Goal: Information Seeking & Learning: Learn about a topic

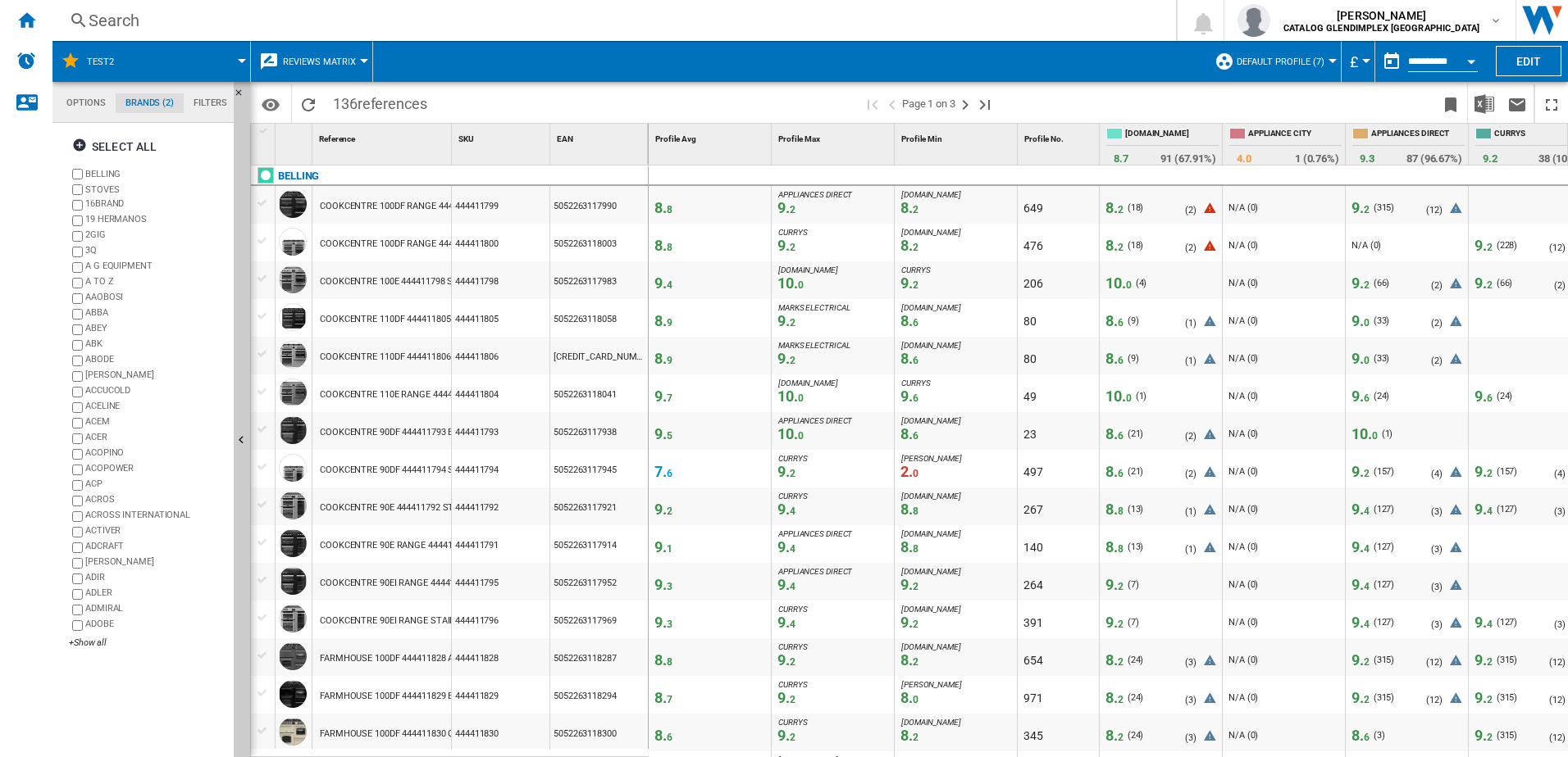
scroll to position [738, 0]
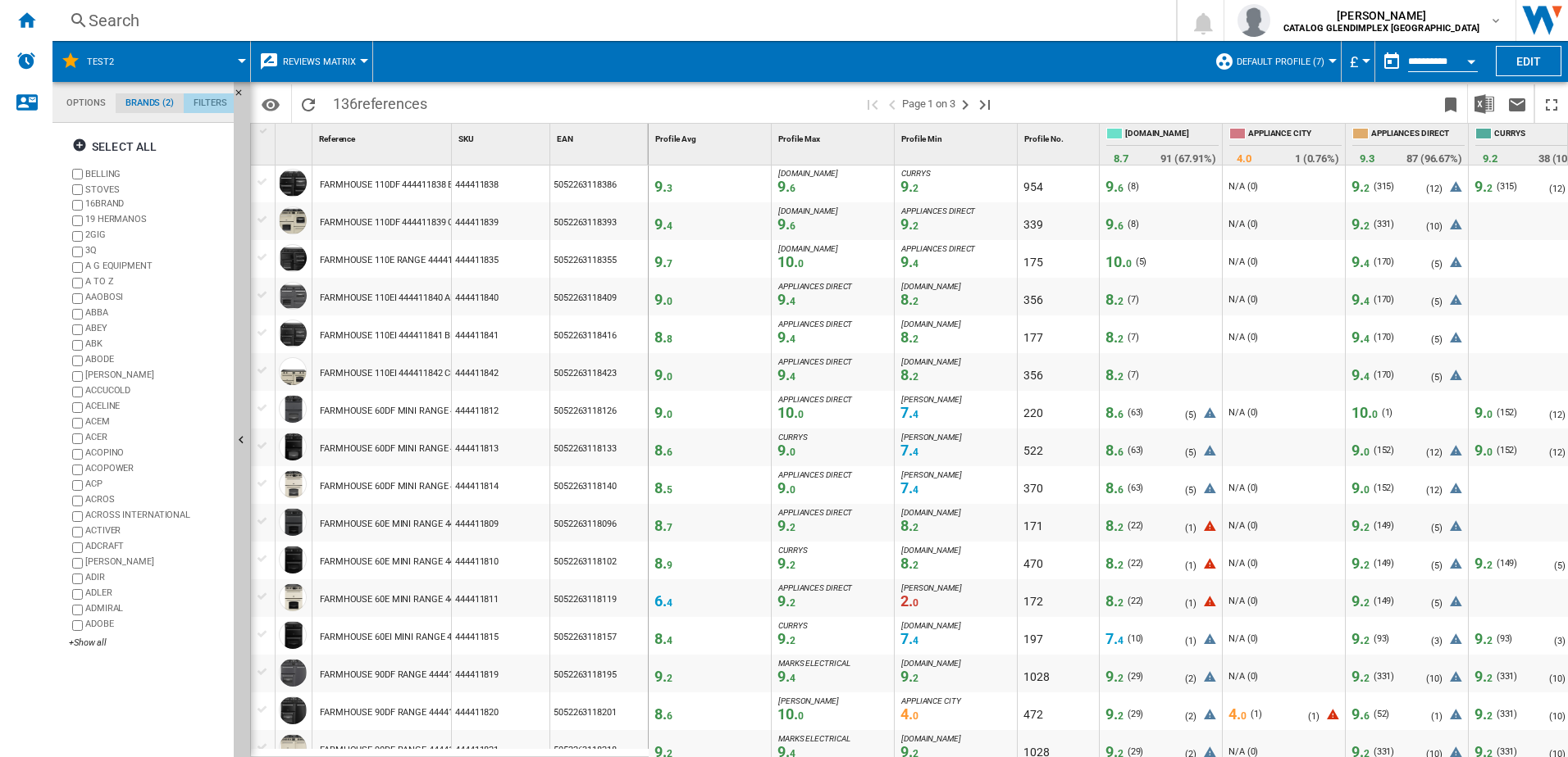
click at [214, 103] on md-tab-item "Filters" at bounding box center [210, 104] width 53 height 19
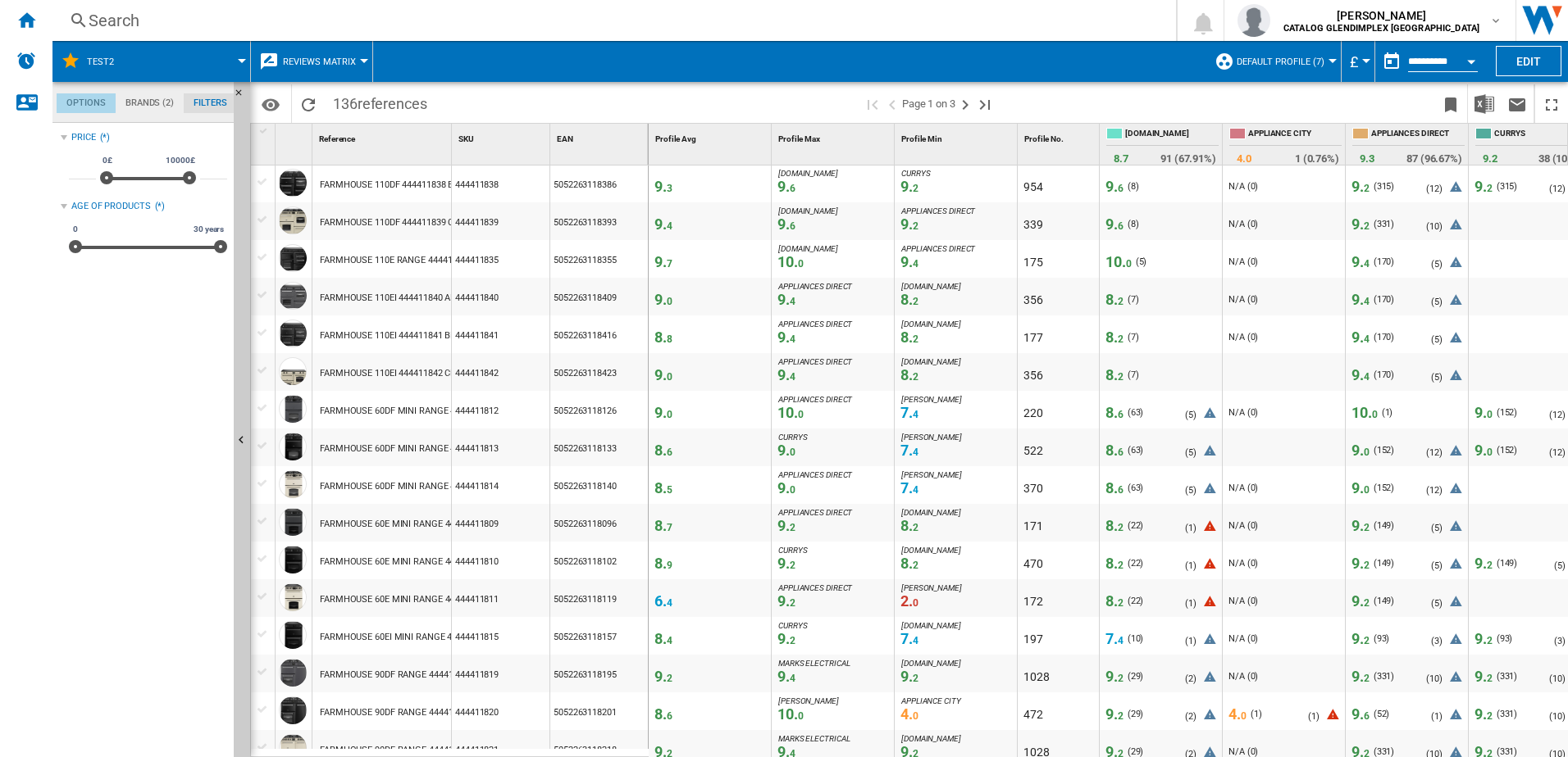
click at [82, 101] on md-tab-item "Options" at bounding box center [85, 104] width 59 height 19
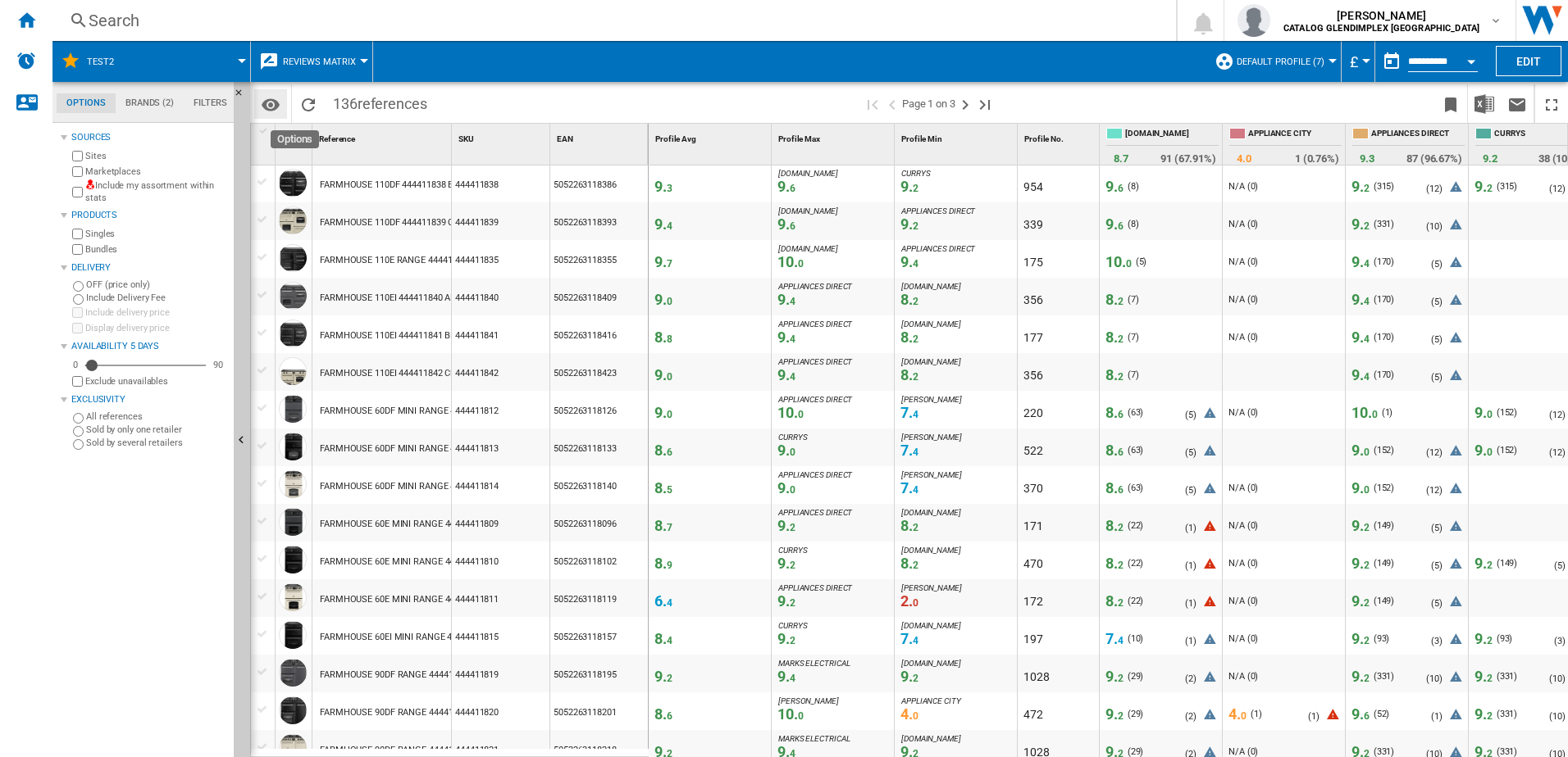
click at [270, 107] on md-icon "Options" at bounding box center [270, 105] width 19 height 19
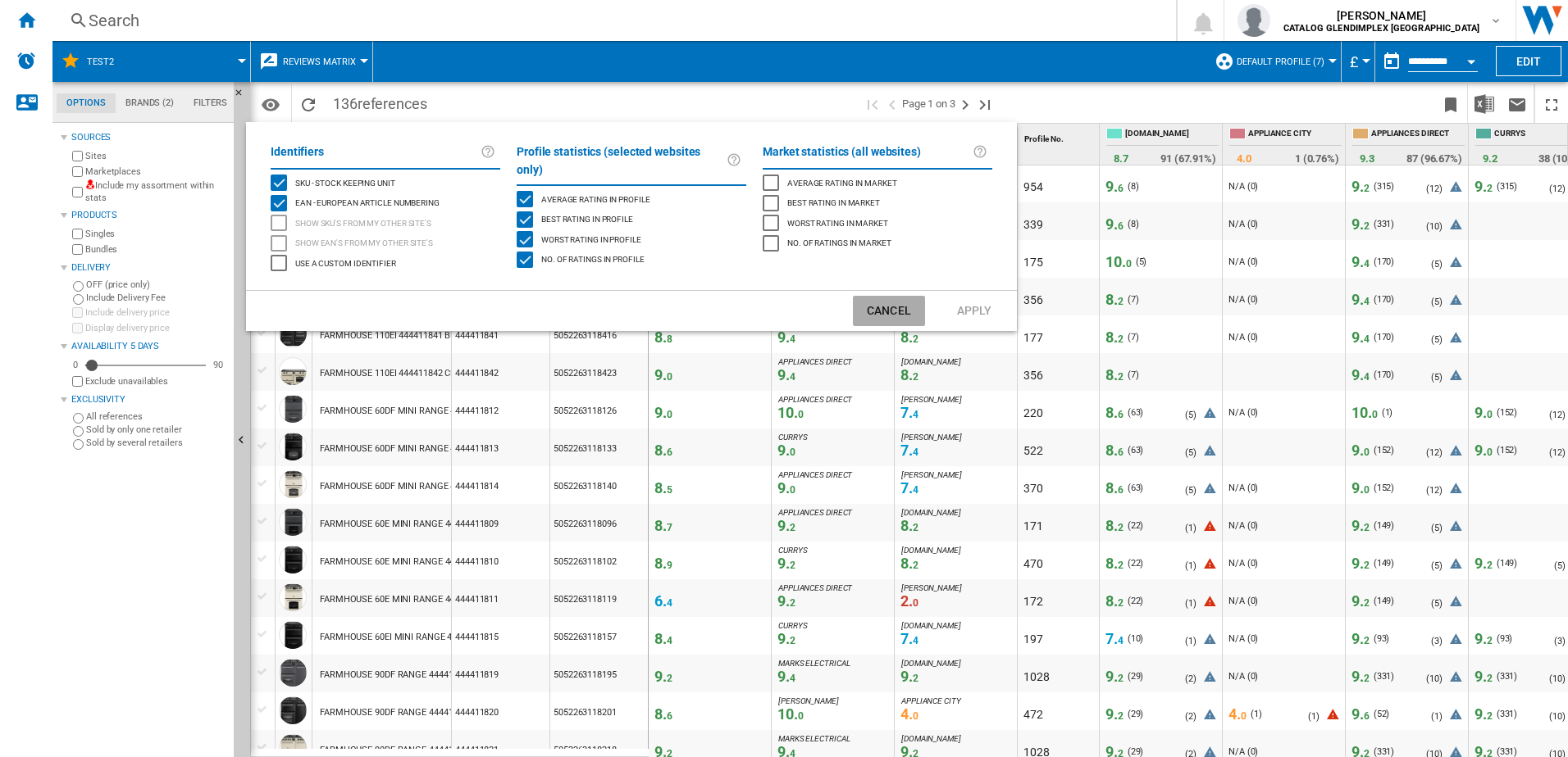
click at [905, 308] on button "Cancel" at bounding box center [889, 311] width 73 height 30
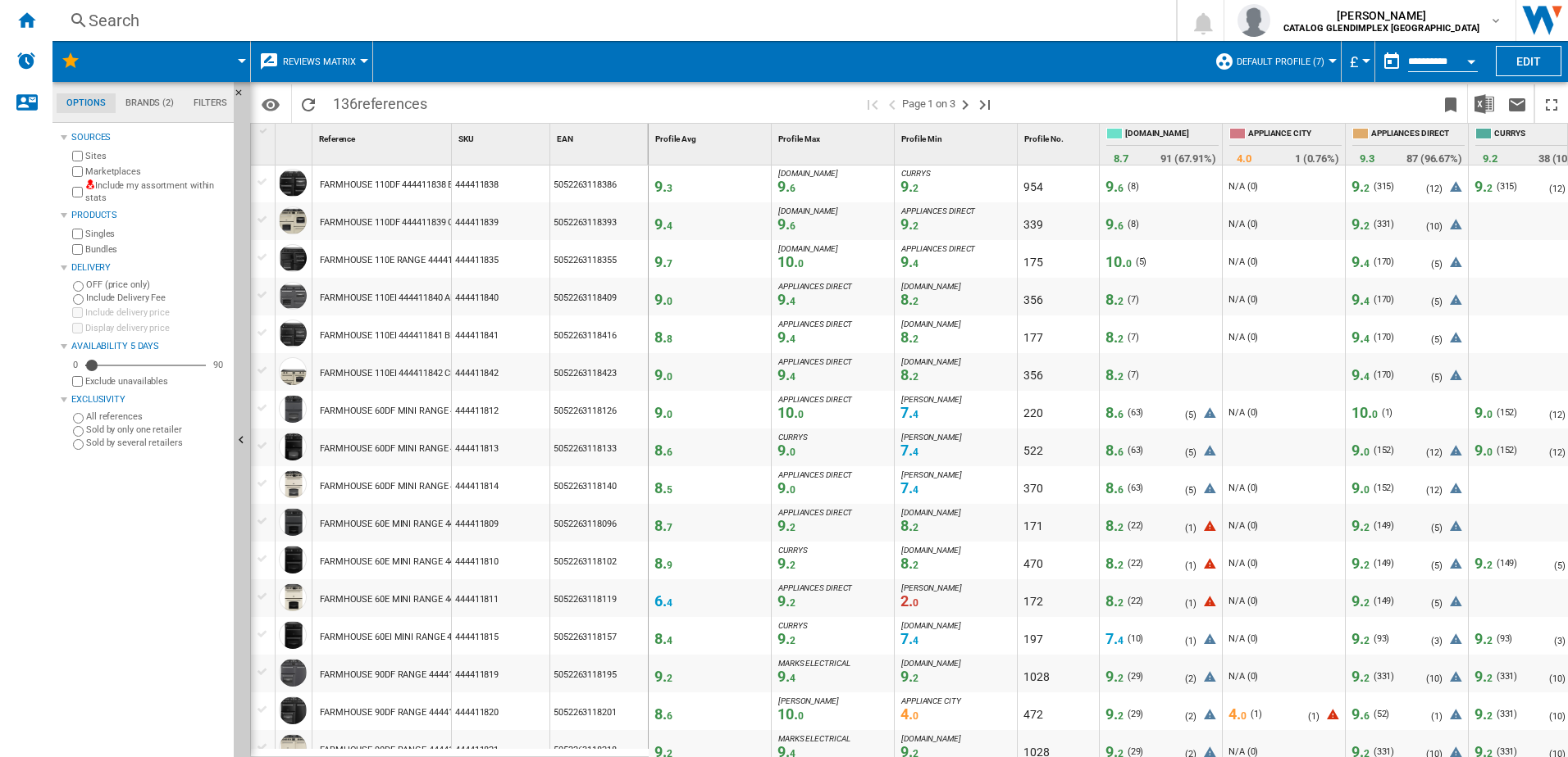
click at [125, 473] on div "Sources Sites Marketplaces Include my assortment within stats Products Singles …" at bounding box center [144, 441] width 167 height 630
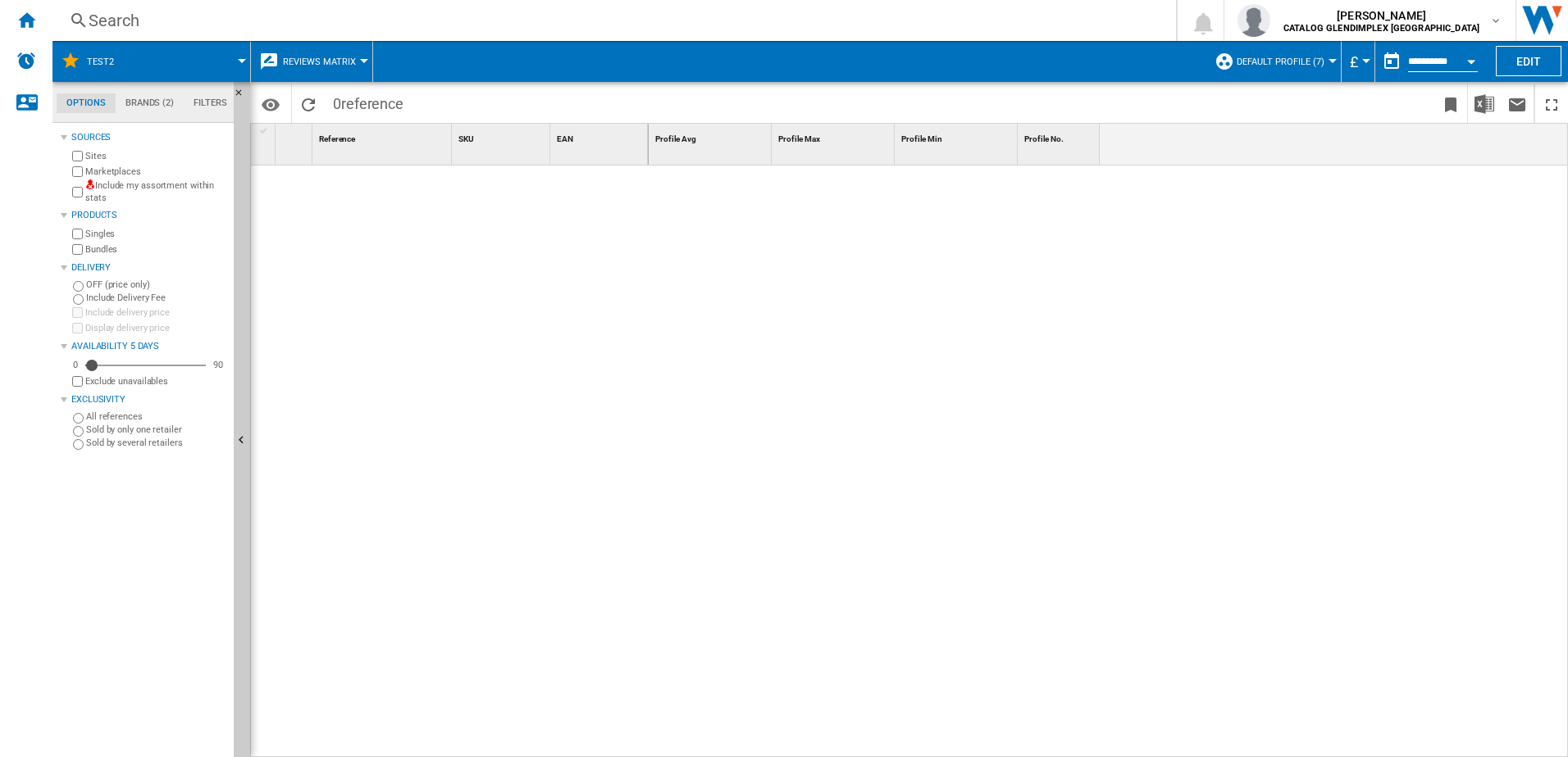
click at [87, 417] on label "All references" at bounding box center [157, 416] width 141 height 13
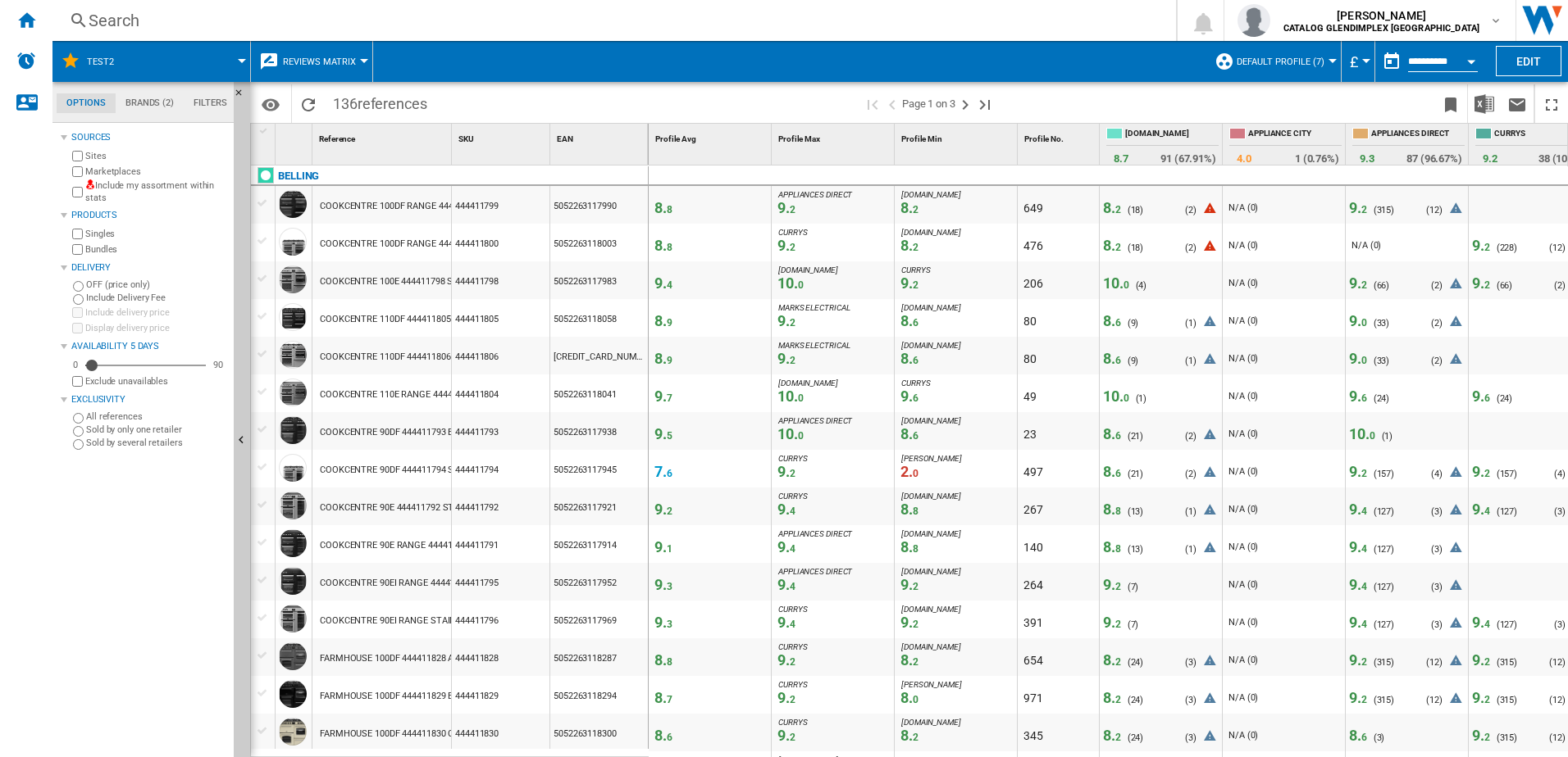
click at [359, 67] on button "Reviews Matrix" at bounding box center [323, 61] width 81 height 41
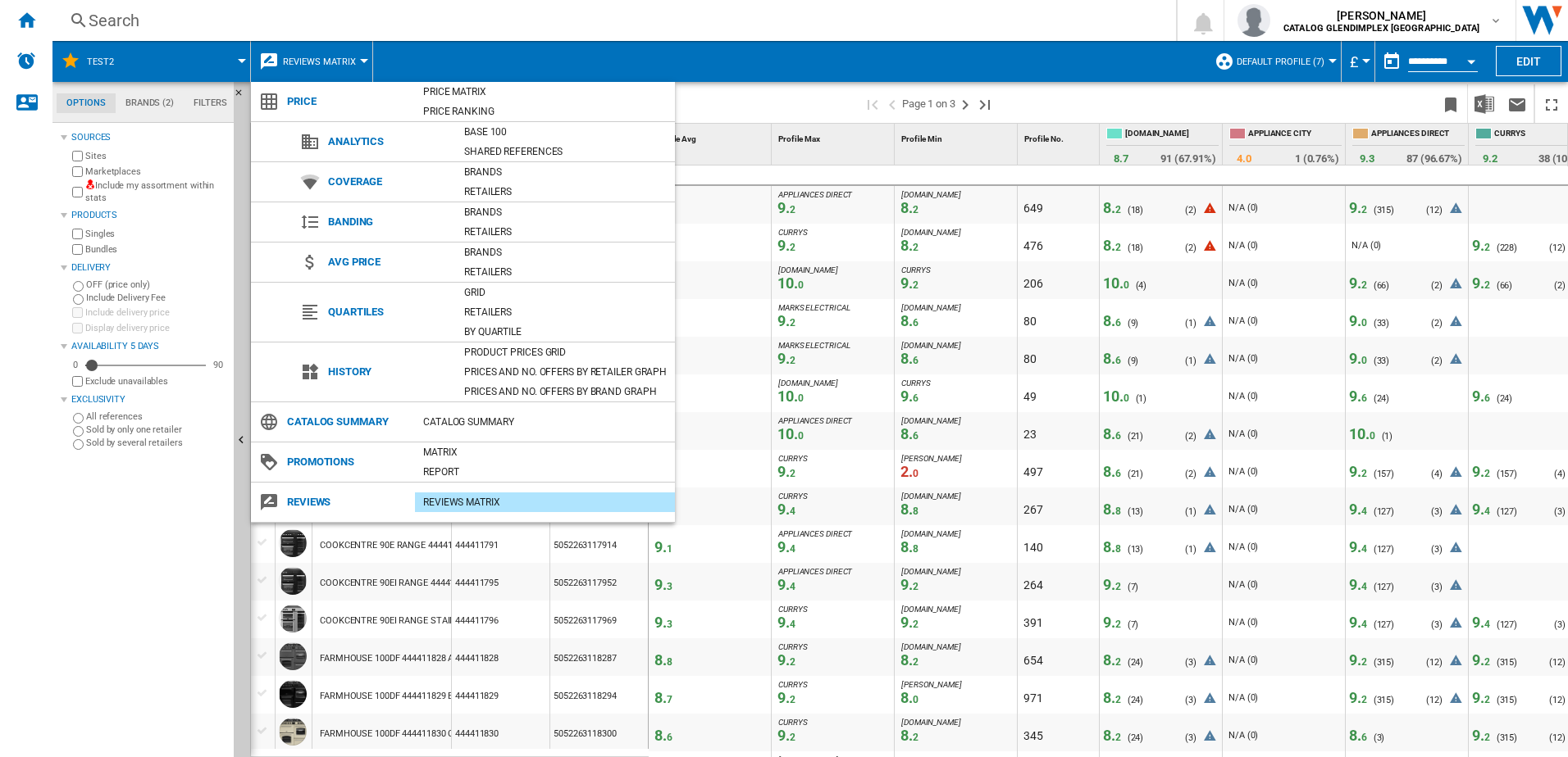
click at [457, 499] on div "REVIEWS Matrix" at bounding box center [544, 502] width 260 height 16
click at [762, 98] on md-backdrop at bounding box center [784, 378] width 1568 height 757
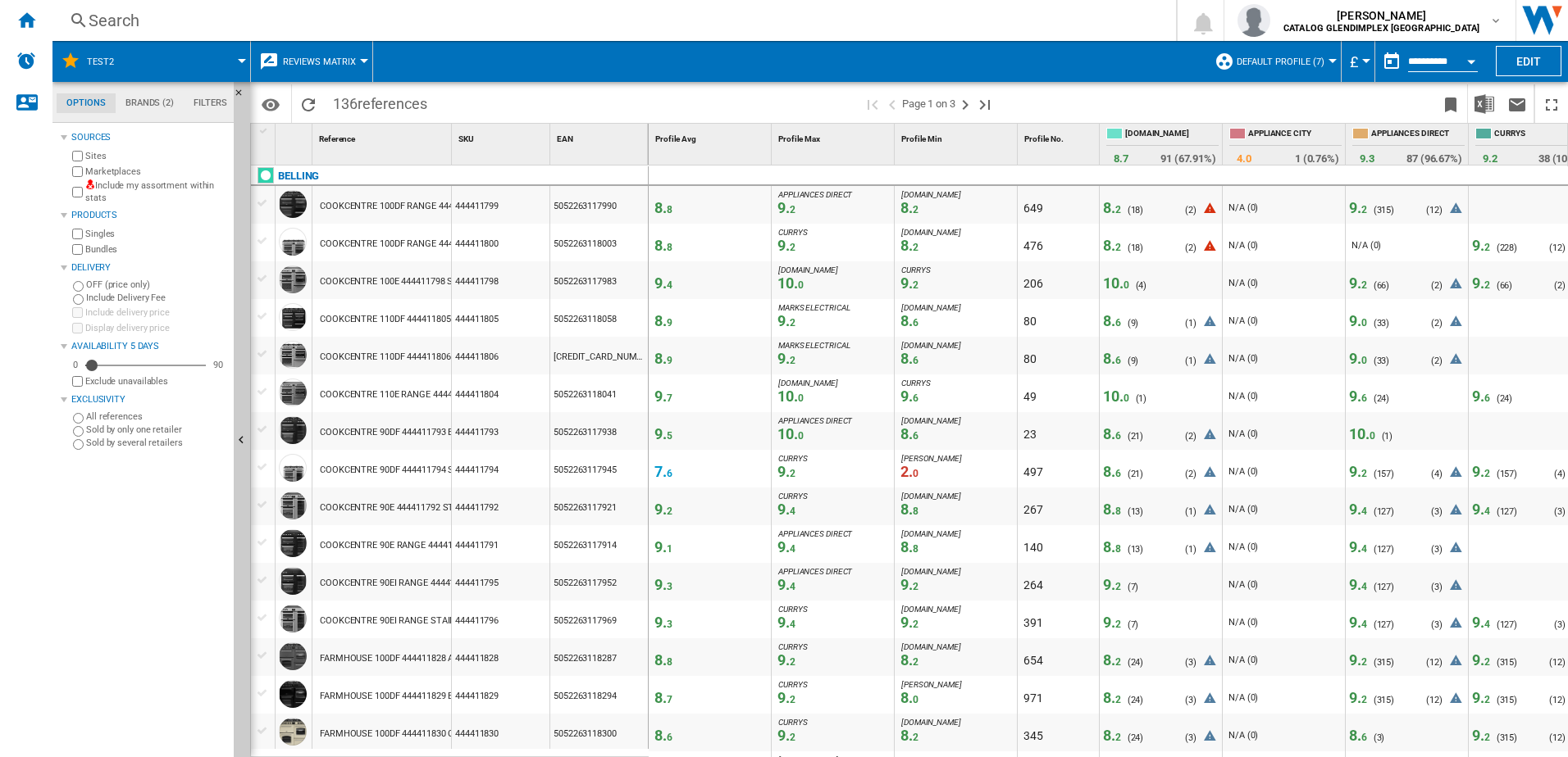
click at [1133, 133] on span "[DOMAIN_NAME]" at bounding box center [1172, 135] width 94 height 14
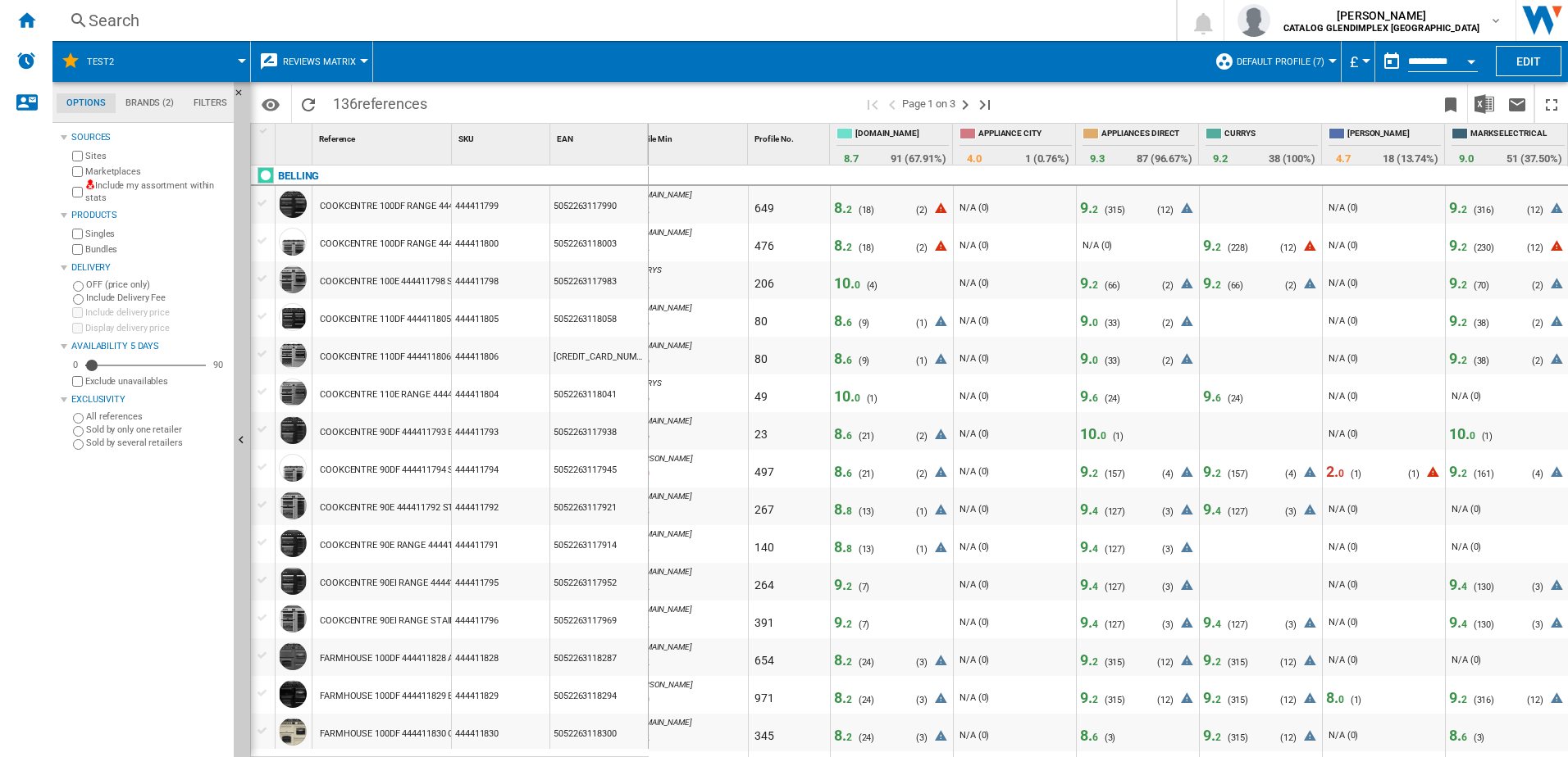
scroll to position [0, 278]
